Goal: Task Accomplishment & Management: Use online tool/utility

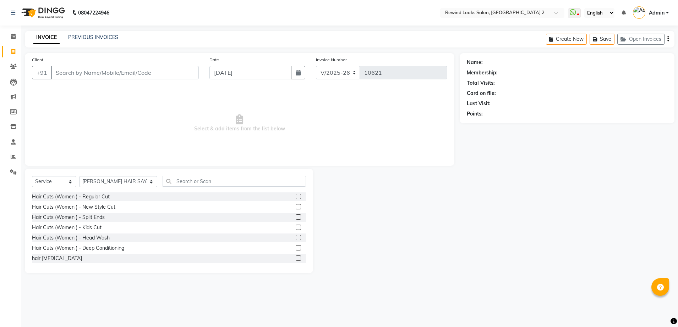
select select "4640"
select select "service"
select select "27076"
click at [11, 158] on icon at bounding box center [13, 156] width 5 height 5
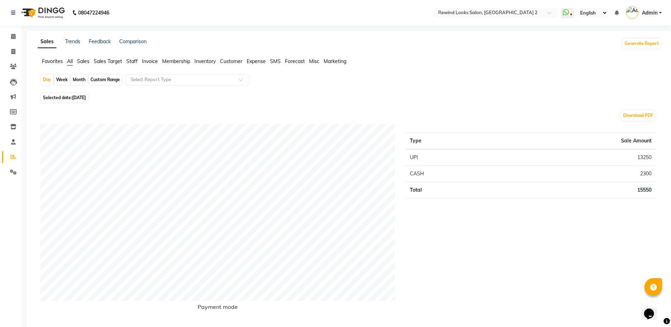
click at [130, 63] on span "Staff" at bounding box center [131, 61] width 11 height 6
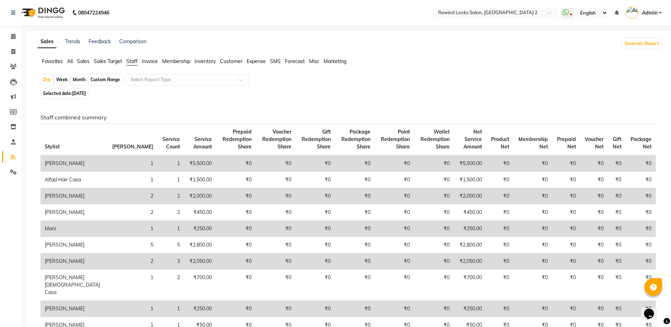
click at [81, 79] on div "Month" at bounding box center [79, 80] width 16 height 10
select select "10"
select select "2025"
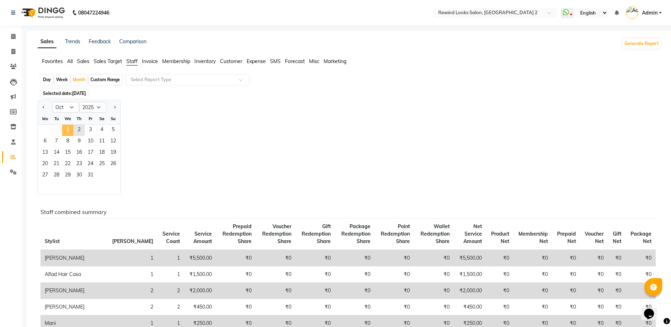
click at [70, 131] on span "1" at bounding box center [67, 130] width 11 height 11
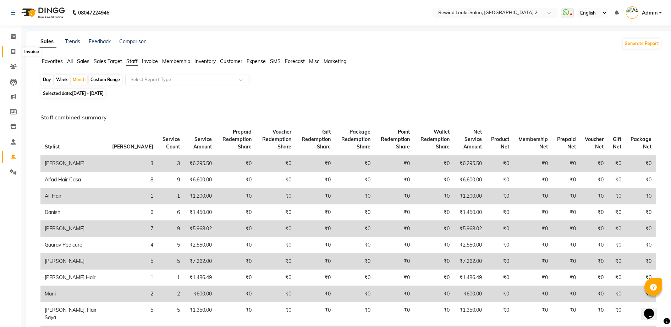
click at [11, 51] on span at bounding box center [13, 52] width 12 height 8
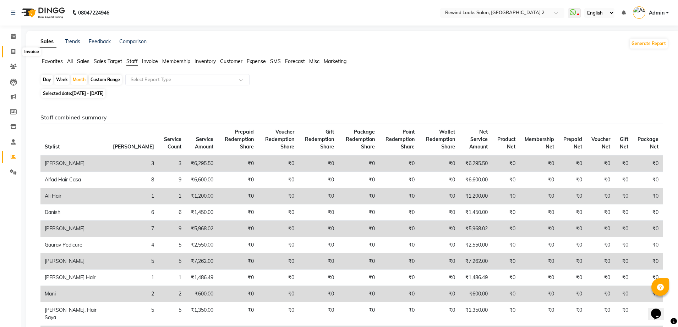
select select "service"
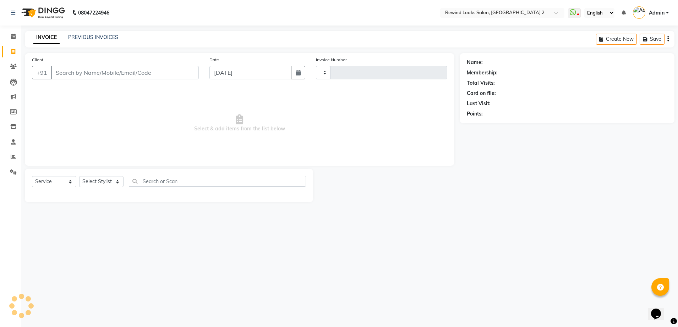
type input "10628"
select select "4640"
select select "27076"
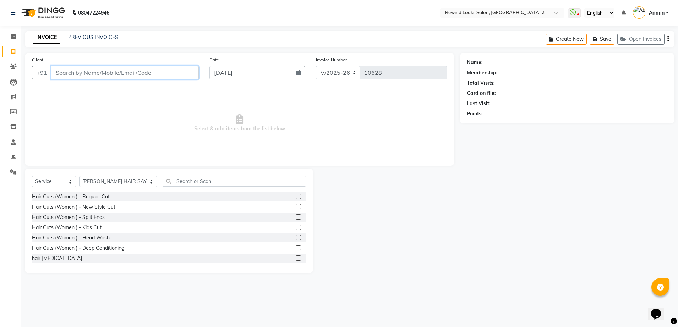
click at [75, 75] on input "Client" at bounding box center [125, 72] width 148 height 13
click at [112, 34] on link "PREVIOUS INVOICES" at bounding box center [93, 37] width 50 height 6
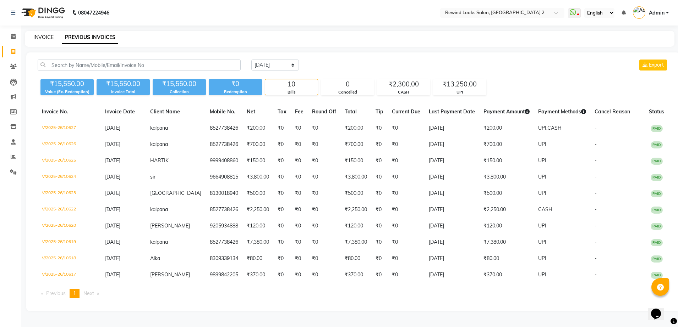
click at [48, 34] on link "INVOICE" at bounding box center [43, 37] width 20 height 6
select select "service"
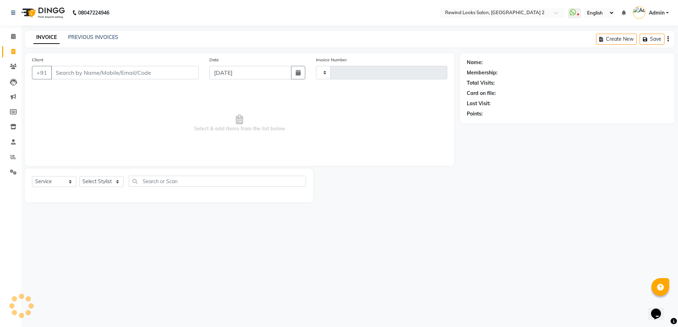
type input "10628"
select select "4640"
click at [88, 74] on input "Client" at bounding box center [125, 72] width 148 height 13
select select "27076"
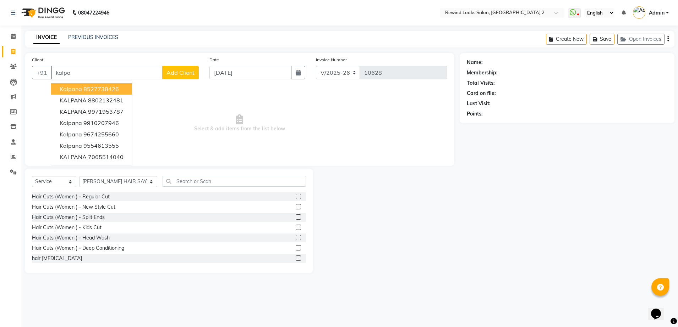
click at [100, 84] on button "kalpana 8527738426" at bounding box center [91, 88] width 81 height 11
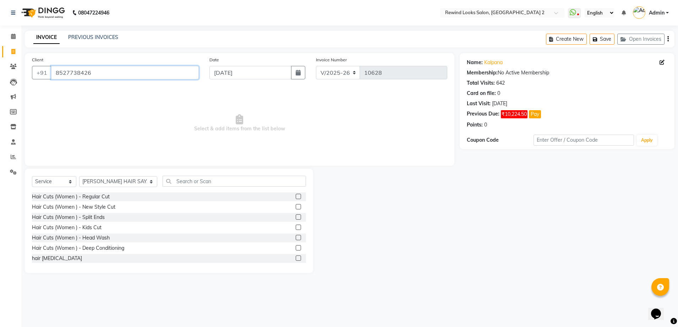
click at [112, 70] on input "8527738426" at bounding box center [125, 72] width 148 height 13
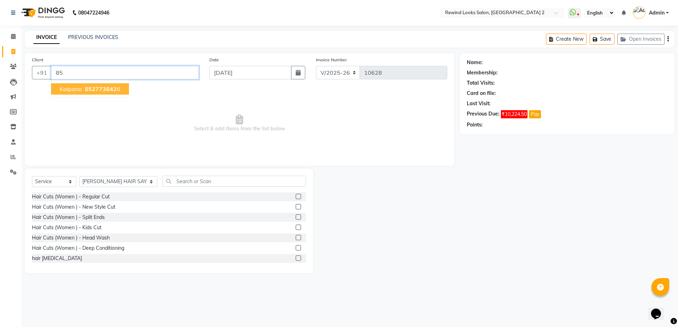
type input "8"
click at [111, 84] on button "mam 995343 2559" at bounding box center [85, 88] width 69 height 11
type input "9953432559"
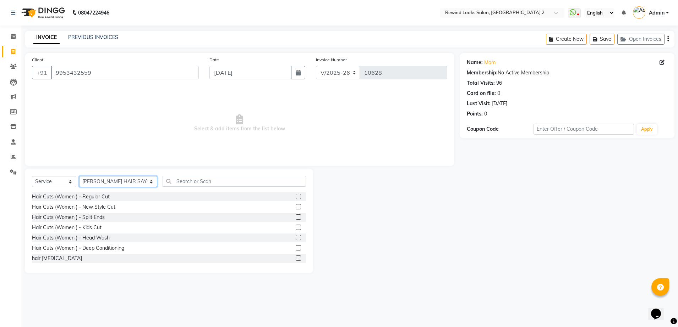
click at [118, 179] on select "Select Stylist [PERSON_NAME] aayat ADMIN Alfad hair Casa Ali Hair [PERSON_NAME]…" at bounding box center [118, 181] width 78 height 11
select select "47089"
click at [79, 176] on select "Select Stylist [PERSON_NAME] aayat ADMIN Alfad hair Casa Ali Hair [PERSON_NAME]…" at bounding box center [118, 181] width 78 height 11
click at [163, 180] on input "text" at bounding box center [234, 181] width 143 height 11
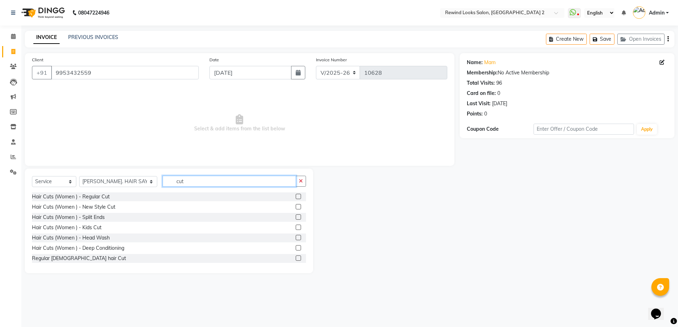
type input "cut"
click at [296, 258] on label at bounding box center [298, 258] width 5 height 5
click at [296, 258] on input "checkbox" at bounding box center [298, 259] width 5 height 5
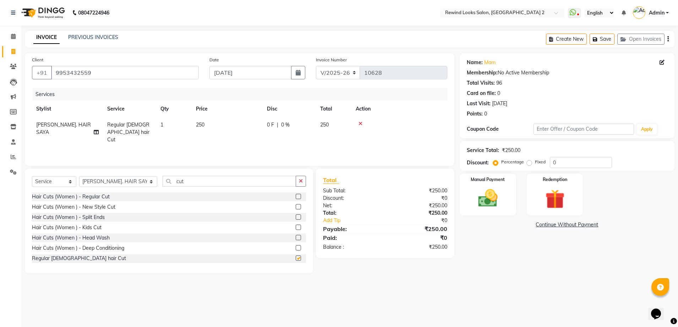
checkbox input "false"
click at [503, 206] on img at bounding box center [487, 198] width 33 height 23
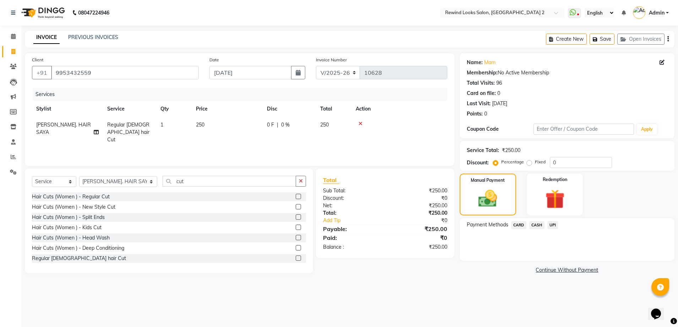
click at [555, 226] on span "UPI" at bounding box center [552, 225] width 11 height 8
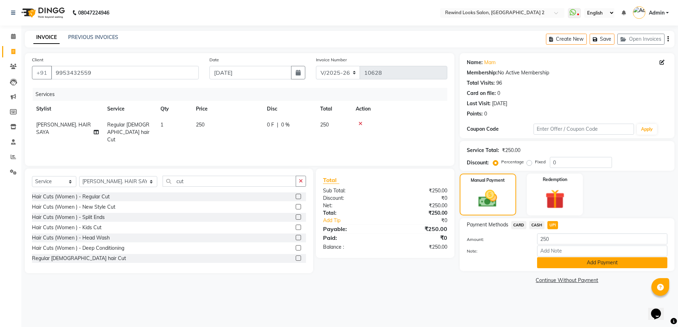
click at [555, 265] on button "Add Payment" at bounding box center [602, 263] width 130 height 11
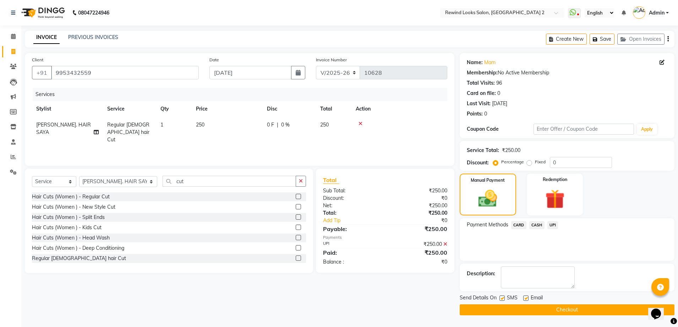
click at [551, 307] on button "Checkout" at bounding box center [566, 310] width 215 height 11
